Goal: Obtain resource: Obtain resource

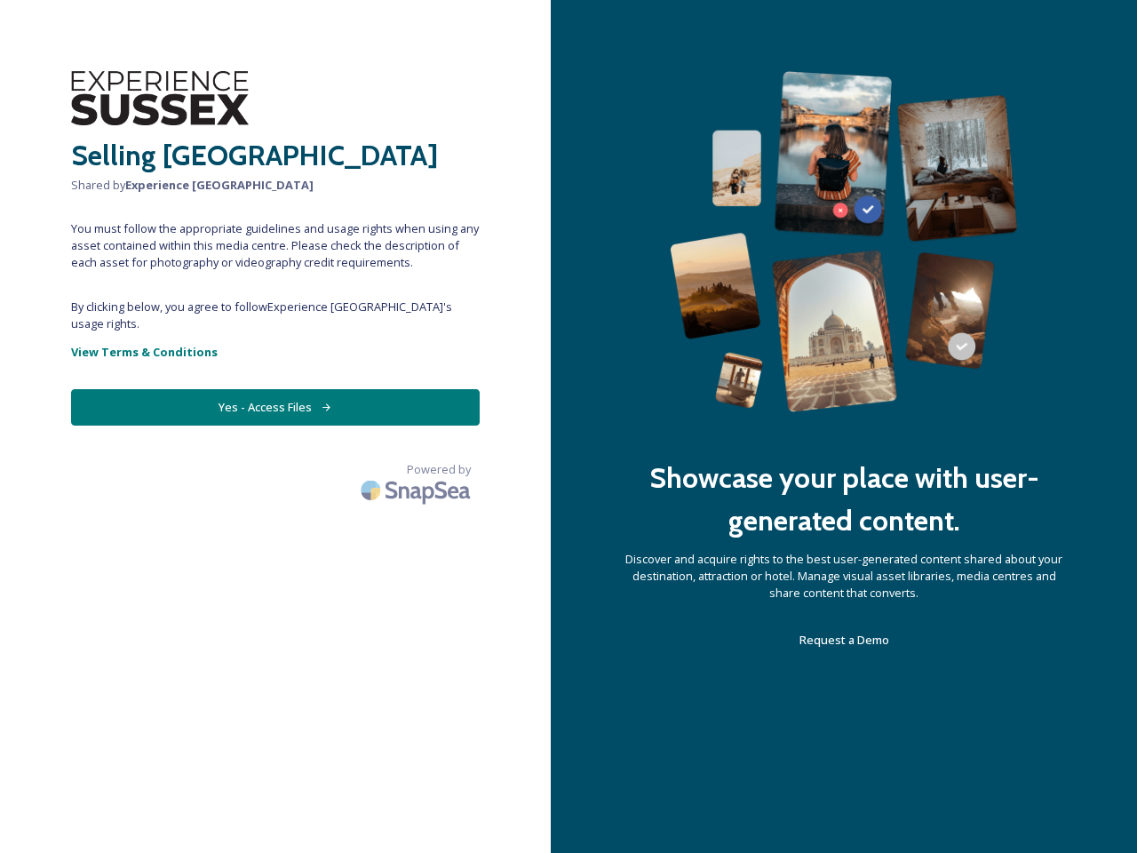
click at [568, 426] on div "Showcase your place with user-generated content. Discover and acquire rights to…" at bounding box center [844, 426] width 586 height 853
click at [275, 390] on button "Yes - Access Files" at bounding box center [275, 407] width 409 height 36
click at [417, 469] on img at bounding box center [417, 490] width 124 height 42
click at [568, 426] on div "Showcase your place with user-generated content. Discover and acquire rights to…" at bounding box center [844, 426] width 586 height 853
click at [275, 390] on button "Yes - Access Files" at bounding box center [275, 407] width 409 height 36
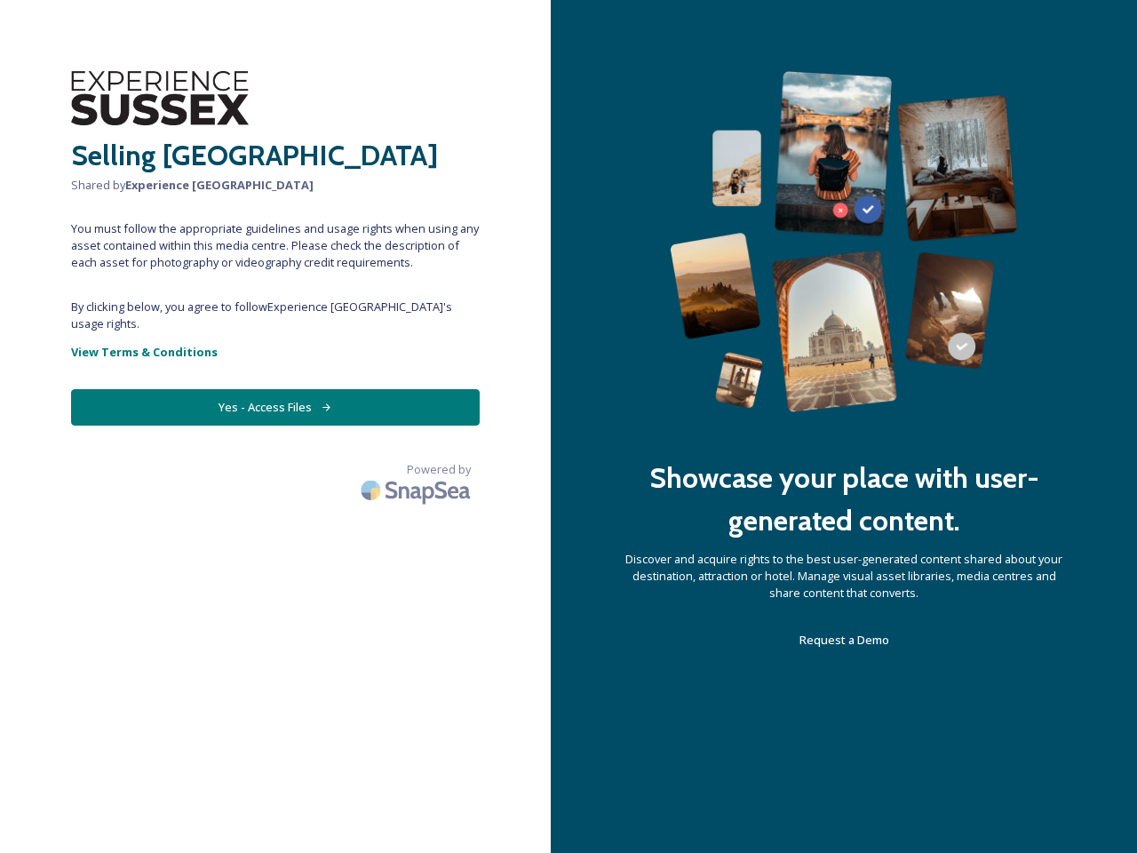
click at [417, 469] on img at bounding box center [417, 490] width 124 height 42
